Goal: Find specific page/section: Find specific page/section

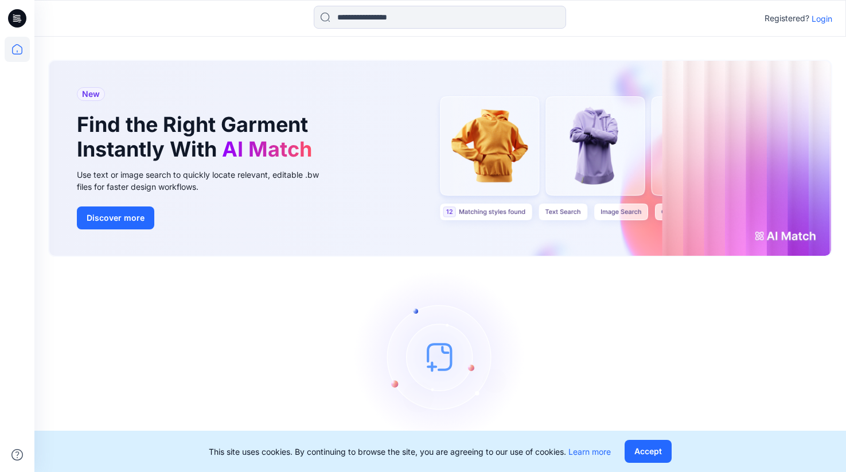
click at [821, 16] on p "Login" at bounding box center [821, 19] width 21 height 12
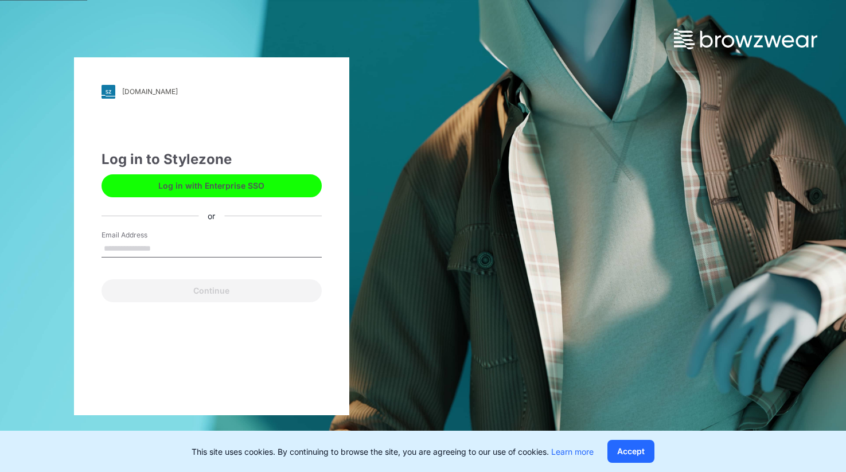
click at [162, 248] on input "Email Address" at bounding box center [211, 248] width 220 height 17
type input "**********"
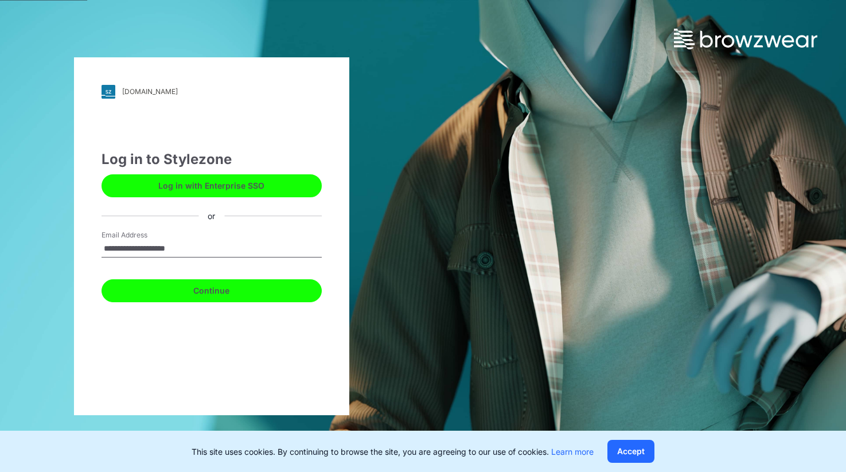
click at [179, 290] on button "Continue" at bounding box center [211, 290] width 220 height 23
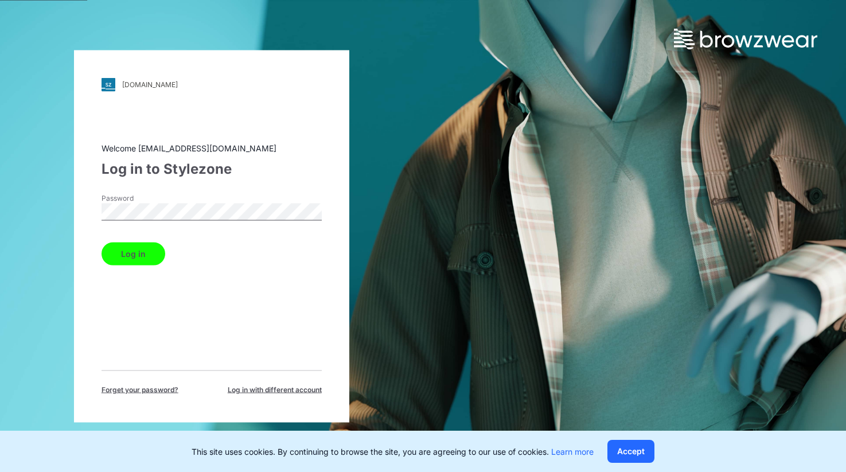
click at [135, 255] on button "Log in" at bounding box center [133, 253] width 64 height 23
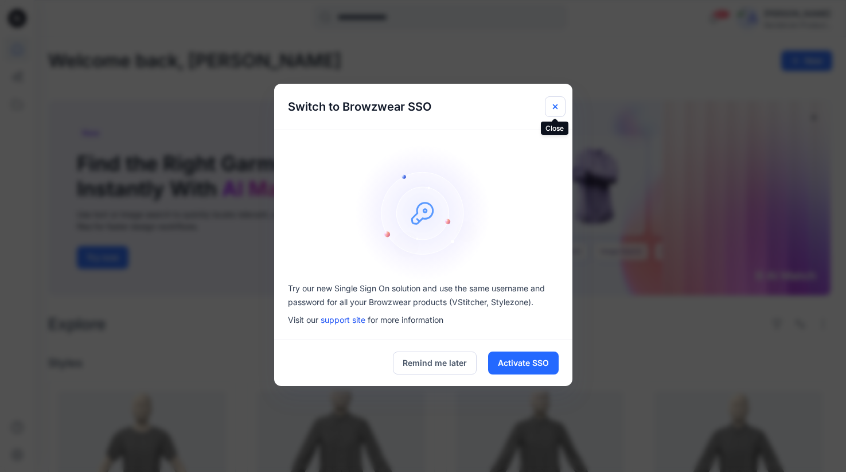
click at [553, 108] on icon "Close" at bounding box center [554, 106] width 5 height 5
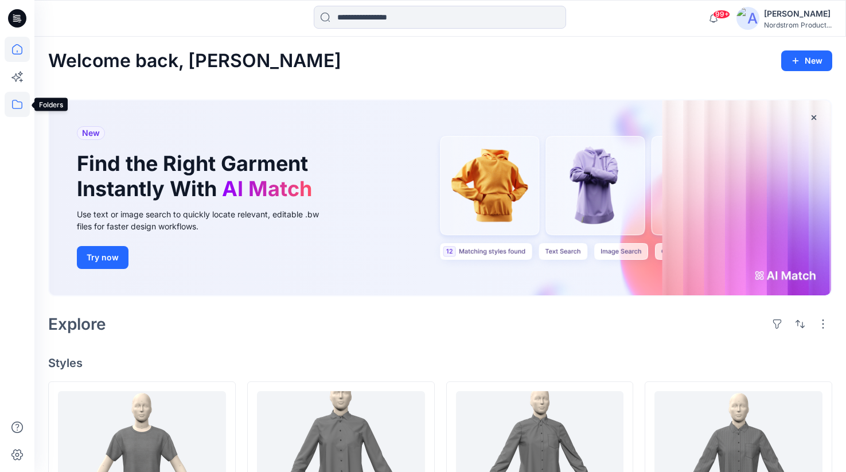
click at [17, 105] on icon at bounding box center [17, 104] width 25 height 25
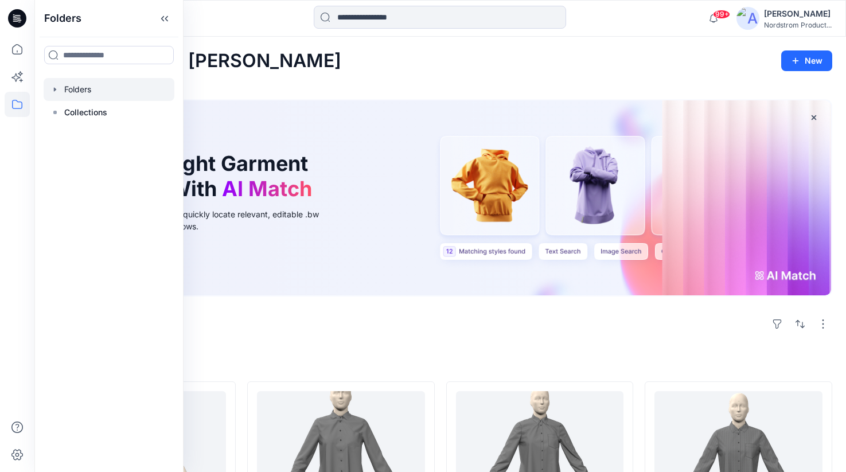
click at [75, 93] on div at bounding box center [109, 89] width 131 height 23
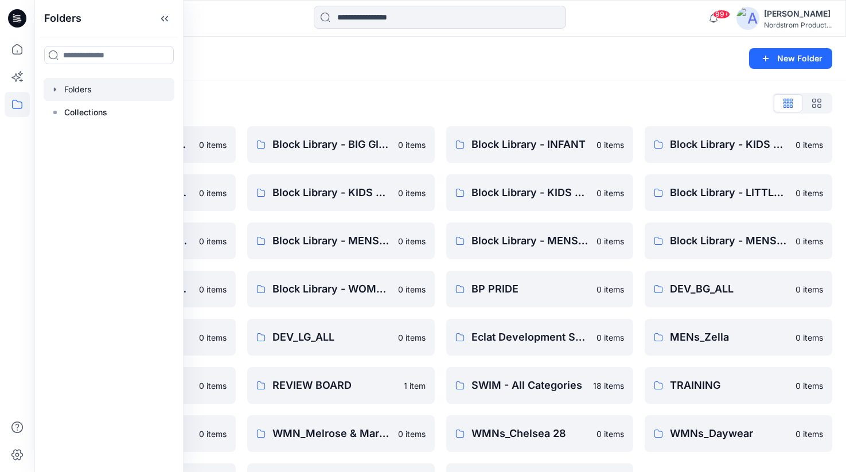
click at [340, 76] on div "Folders New Folder" at bounding box center [439, 59] width 811 height 44
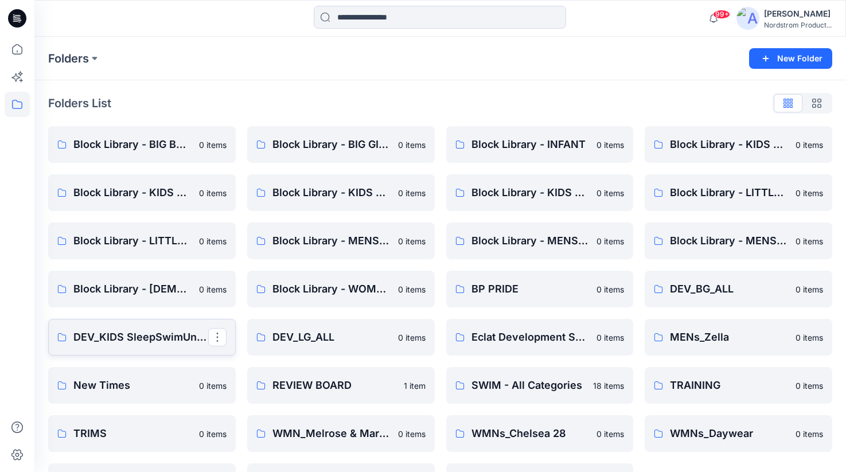
scroll to position [42, 0]
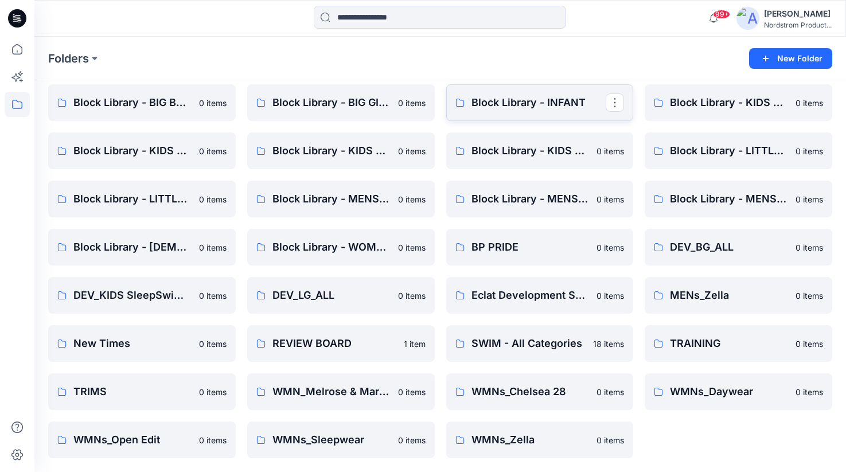
click at [512, 100] on p "Block Library - INFANT" at bounding box center [538, 103] width 135 height 16
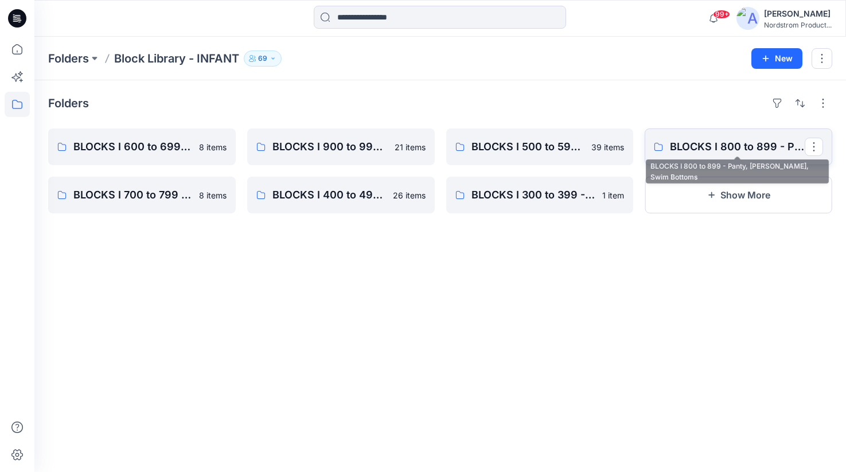
click at [712, 154] on p "BLOCKS I 800 to 899 - Panty, [PERSON_NAME], Swim Bottoms" at bounding box center [737, 147] width 135 height 16
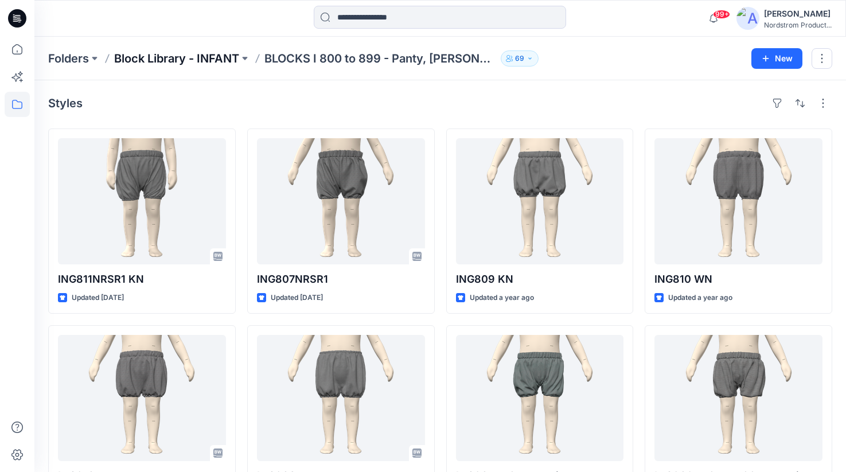
click at [222, 57] on p "Block Library - INFANT" at bounding box center [176, 58] width 125 height 16
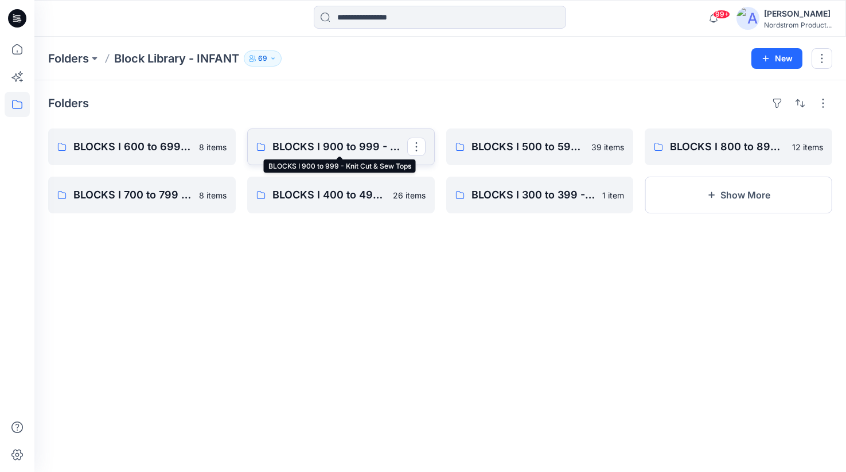
click at [361, 146] on p "BLOCKS I 900 to 999 - Knit Cut & Sew Tops" at bounding box center [339, 147] width 135 height 16
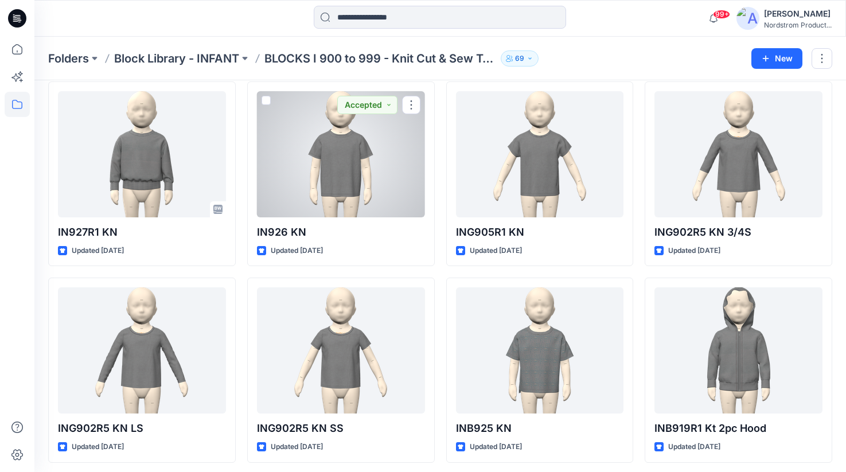
scroll to position [236, 0]
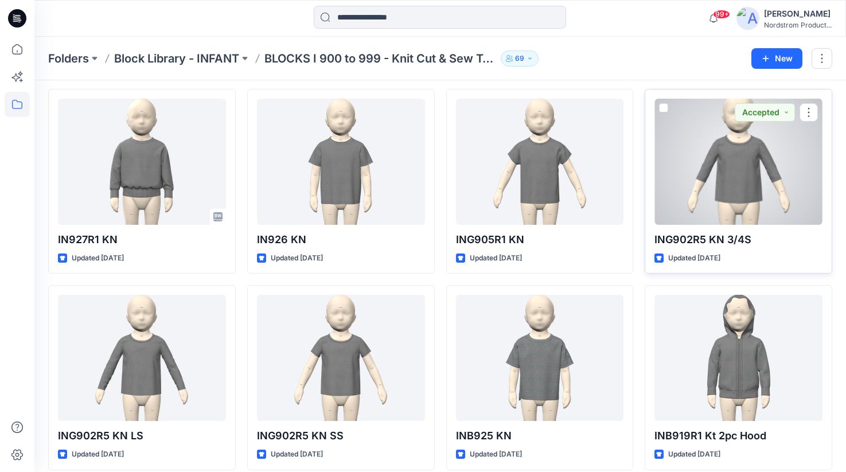
click at [713, 167] on div at bounding box center [738, 162] width 168 height 126
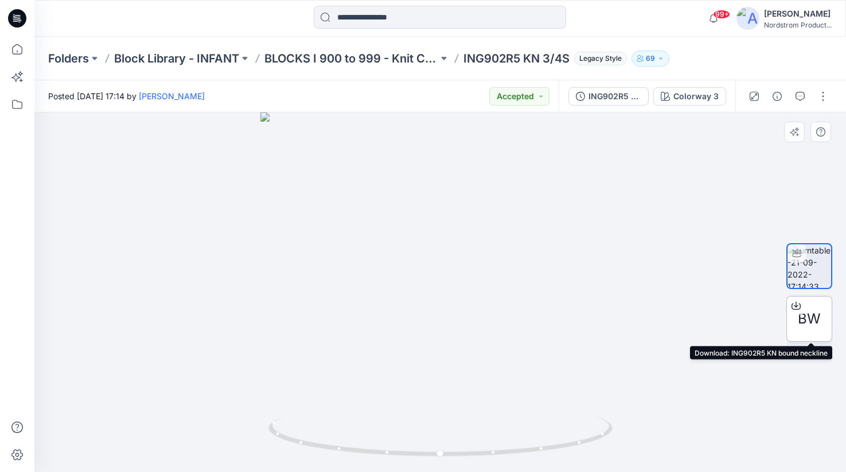
click at [801, 307] on div at bounding box center [795, 305] width 18 height 18
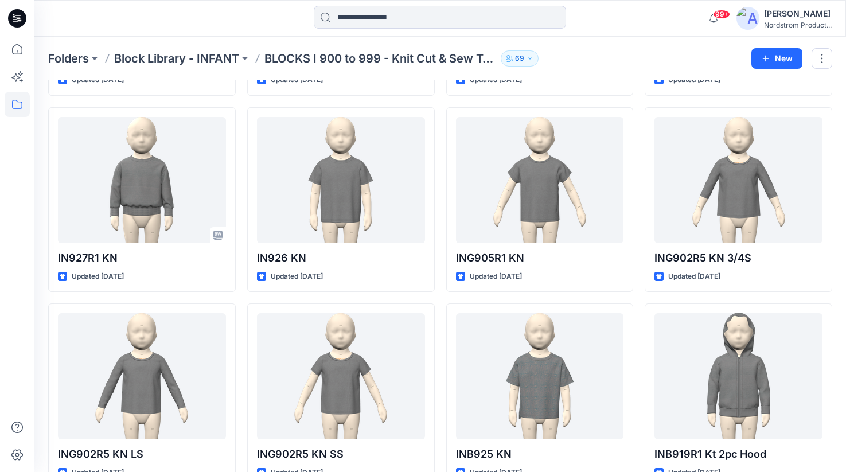
scroll to position [255, 0]
